Goal: Transaction & Acquisition: Subscribe to service/newsletter

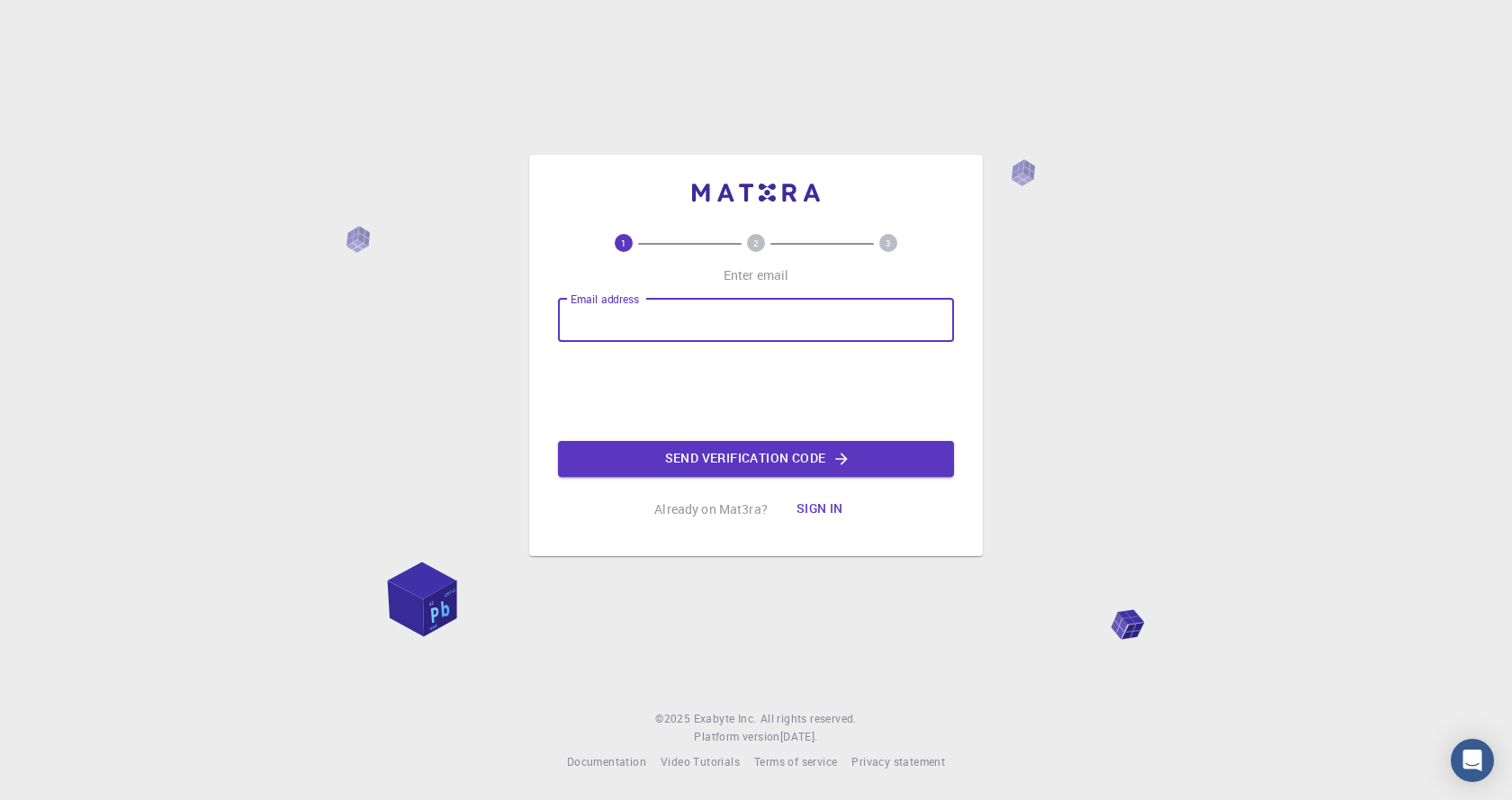
click at [609, 318] on input "Email address" at bounding box center [756, 320] width 396 height 43
type input "[PERSON_NAME][EMAIL_ADDRESS][DOMAIN_NAME]"
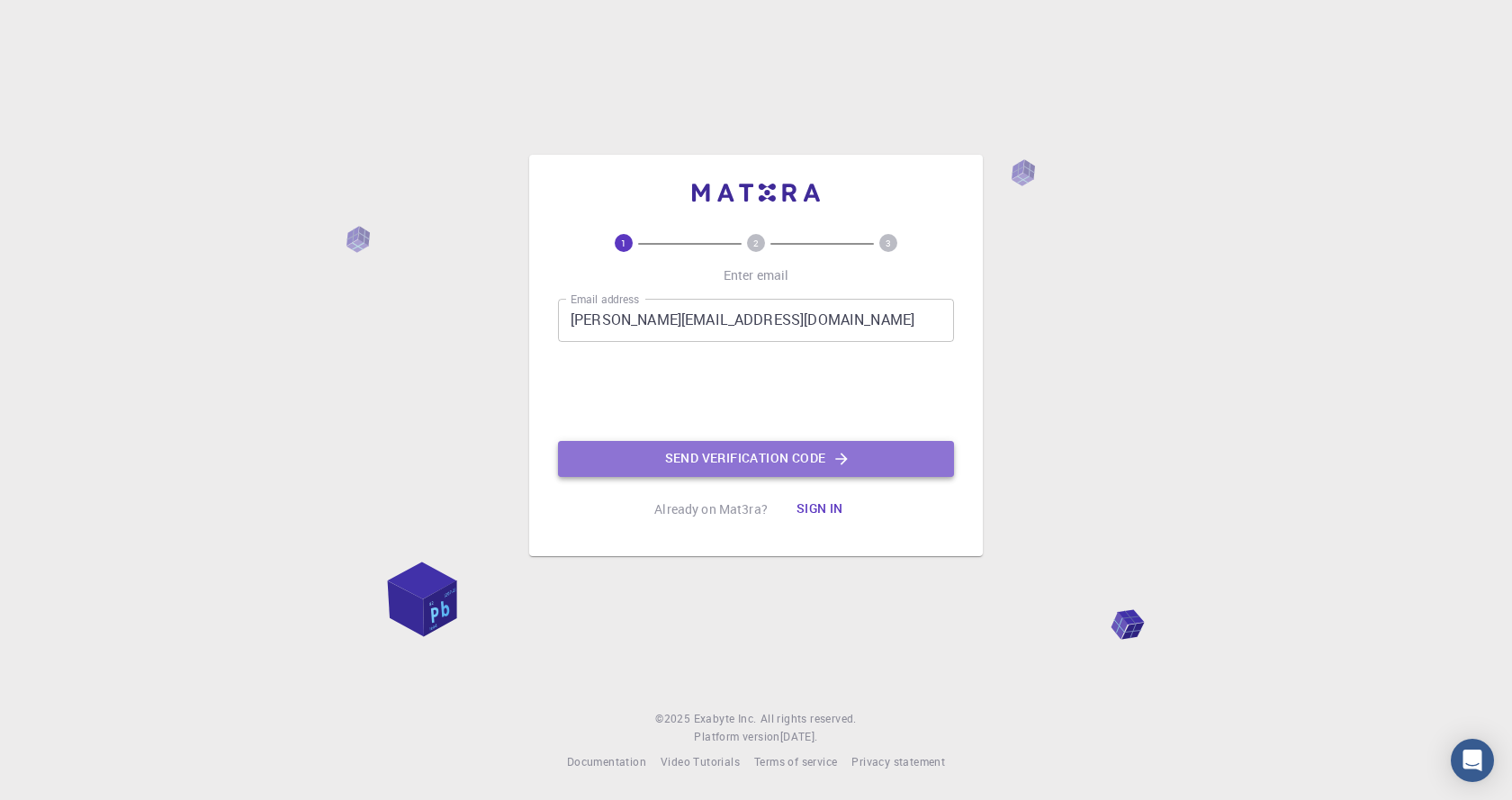
click at [685, 457] on button "Send verification code" at bounding box center [756, 458] width 396 height 36
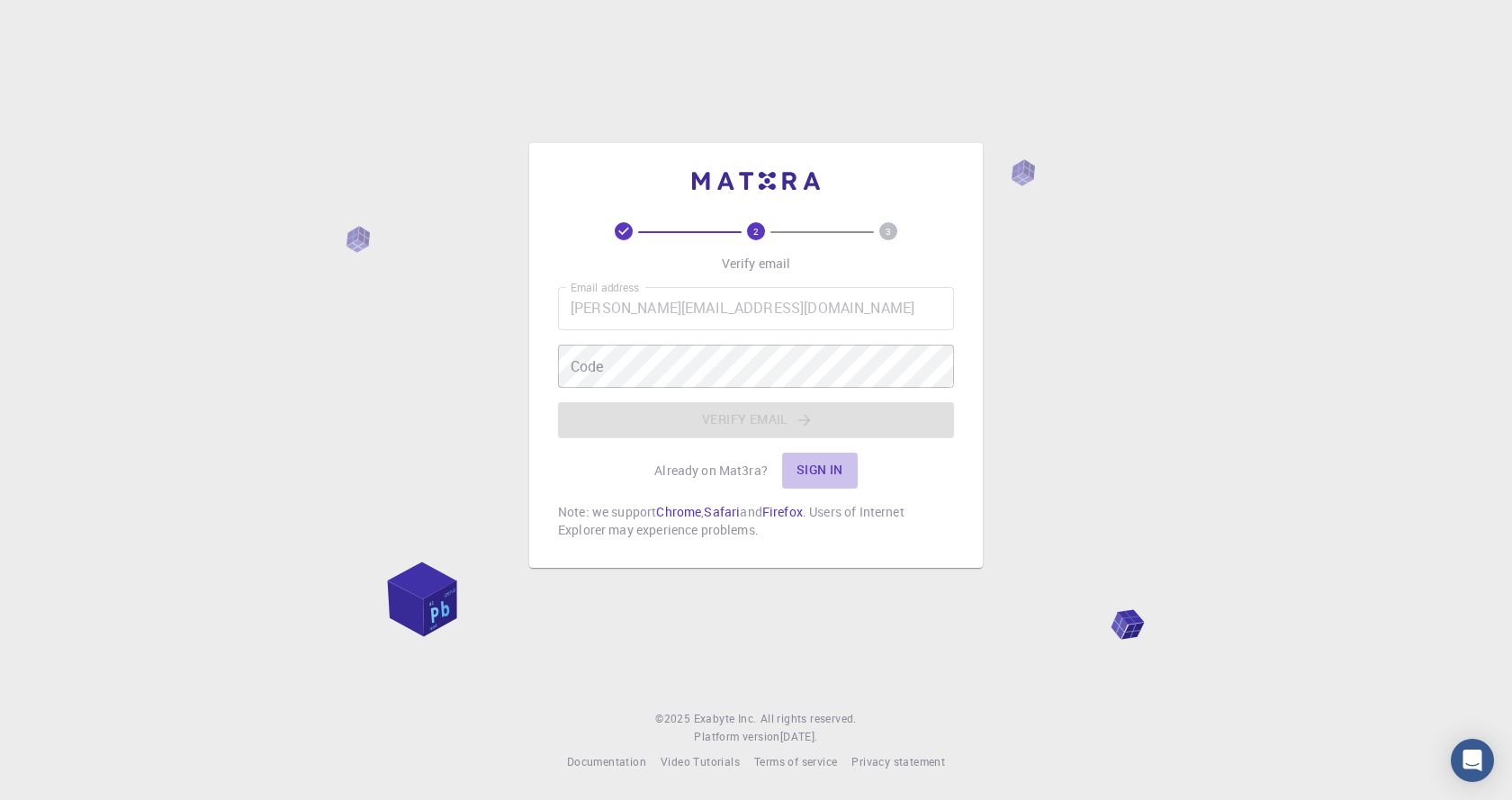
click at [810, 466] on button "Sign in" at bounding box center [819, 470] width 76 height 36
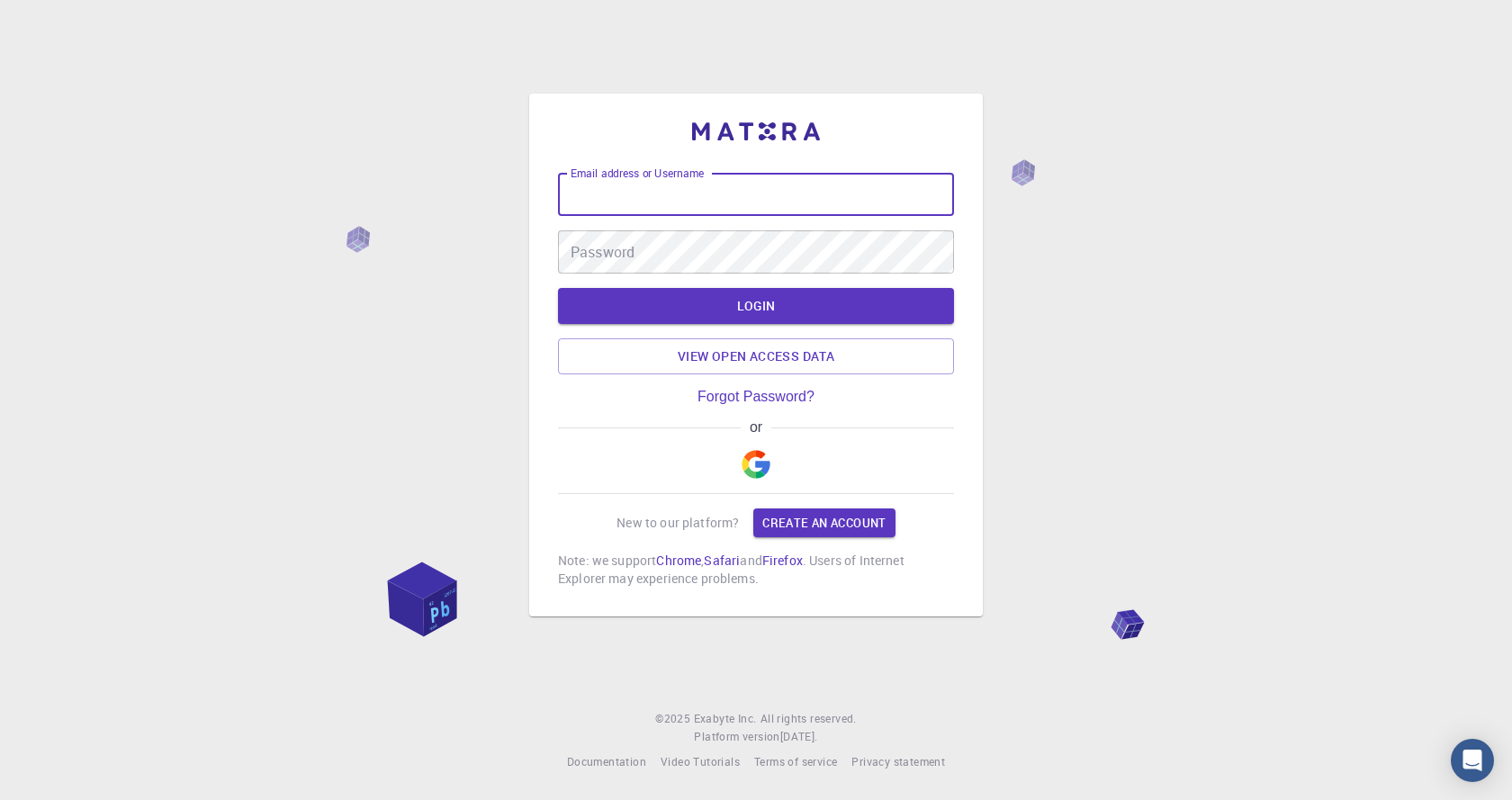
click at [745, 189] on input "Email address or Username" at bounding box center [756, 193] width 396 height 43
click at [744, 188] on input "Email address or Username" at bounding box center [756, 193] width 396 height 43
